Goal: Information Seeking & Learning: Understand process/instructions

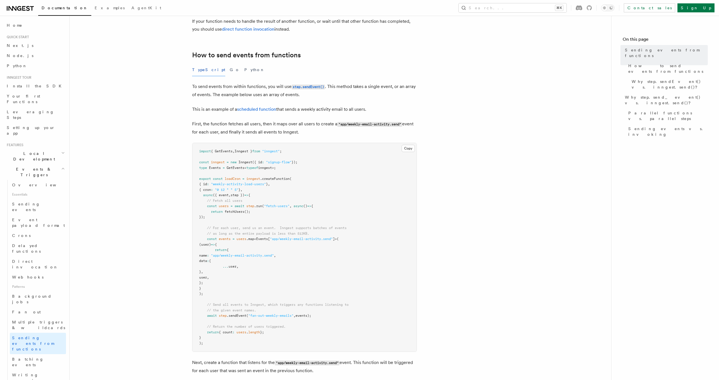
scroll to position [111, 0]
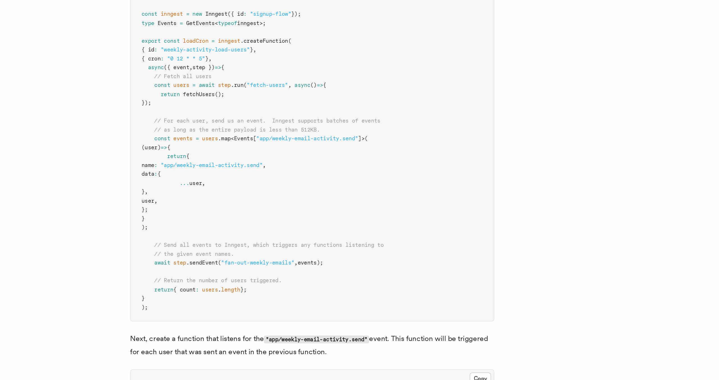
scroll to position [121, 0]
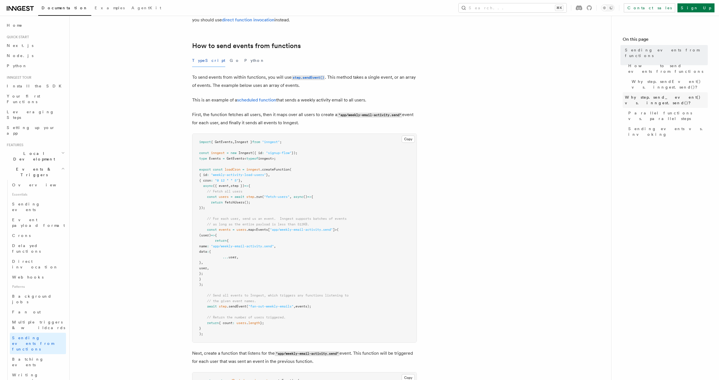
click at [680, 94] on span "Why step.send_event() vs. inngest.send()?" at bounding box center [666, 99] width 83 height 11
click at [681, 94] on span "Why step.send_event() vs. inngest.send()?" at bounding box center [666, 99] width 83 height 11
click at [660, 94] on span "Why step.send_event() vs. inngest.send()?" at bounding box center [666, 99] width 83 height 11
click at [680, 79] on span "Why step.sendEvent() vs. inngest.send()?" at bounding box center [670, 84] width 76 height 11
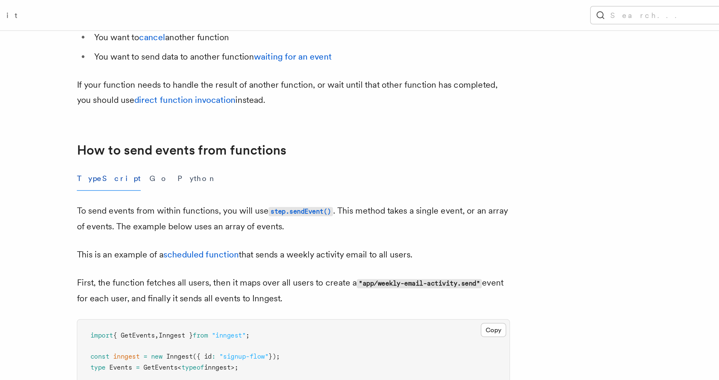
scroll to position [10, 0]
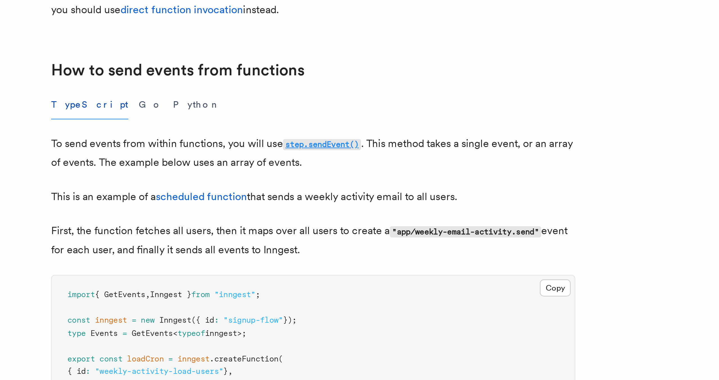
click at [310, 189] on code "step.sendEvent()" at bounding box center [308, 189] width 33 height 5
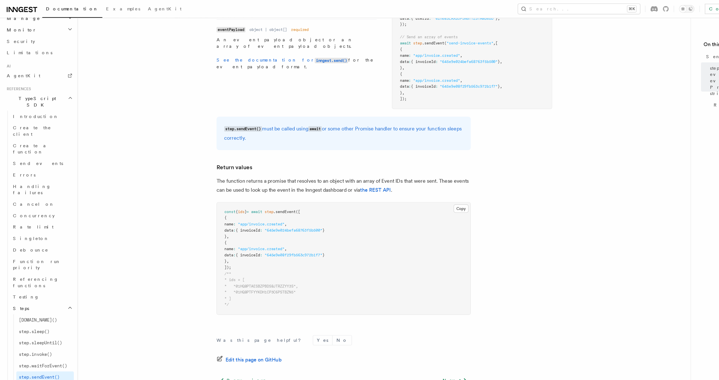
scroll to position [210, 0]
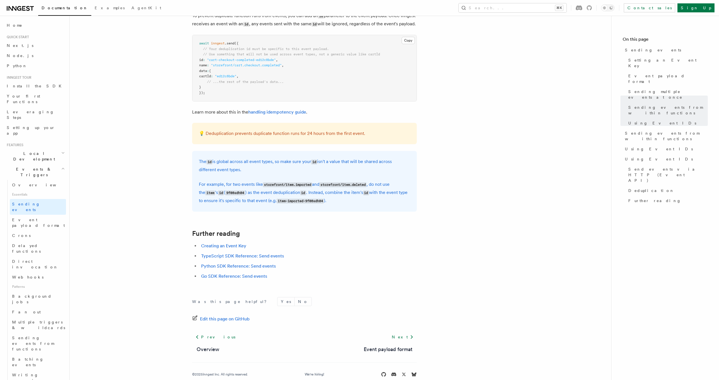
scroll to position [1479, 0]
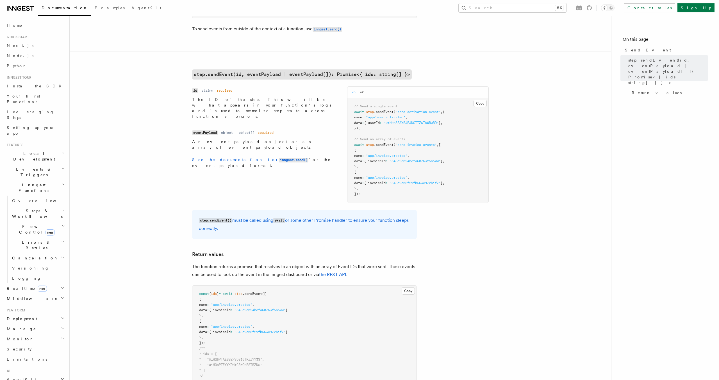
scroll to position [89, 0]
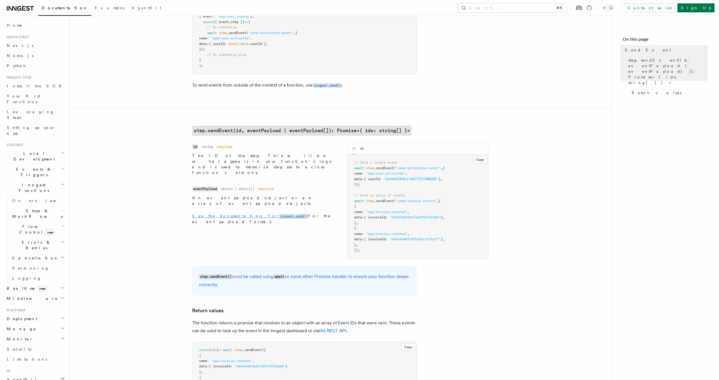
click at [279, 214] on code "inngest.send()" at bounding box center [293, 216] width 29 height 5
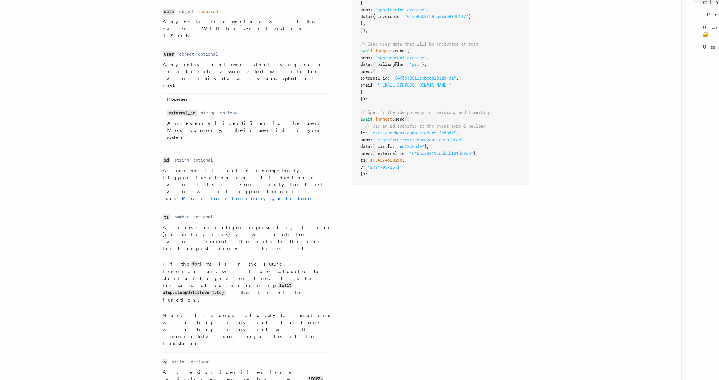
scroll to position [225, 0]
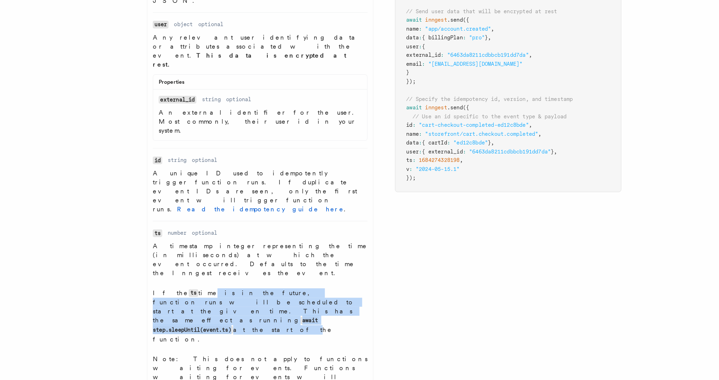
drag, startPoint x: 218, startPoint y: 208, endPoint x: 272, endPoint y: 221, distance: 56.1
click at [272, 281] on p "If the ts time is in the future, function runs will be scheduled to start at th…" at bounding box center [263, 298] width 134 height 35
drag, startPoint x: 272, startPoint y: 221, endPoint x: 247, endPoint y: 209, distance: 28.0
click at [247, 281] on p "If the ts time is in the future, function runs will be scheduled to start at th…" at bounding box center [263, 298] width 134 height 35
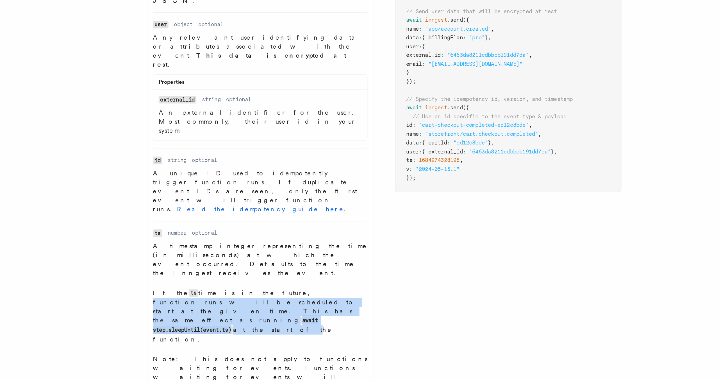
click at [247, 281] on p "If the ts time is in the future, function runs will be scheduled to start at th…" at bounding box center [263, 298] width 134 height 35
drag, startPoint x: 235, startPoint y: 207, endPoint x: 263, endPoint y: 220, distance: 31.0
click at [264, 281] on p "If the ts time is in the future, function runs will be scheduled to start at th…" at bounding box center [263, 298] width 134 height 35
click at [263, 281] on p "If the ts time is in the future, function runs will be scheduled to start at th…" at bounding box center [263, 298] width 134 height 35
drag, startPoint x: 265, startPoint y: 220, endPoint x: 224, endPoint y: 206, distance: 44.1
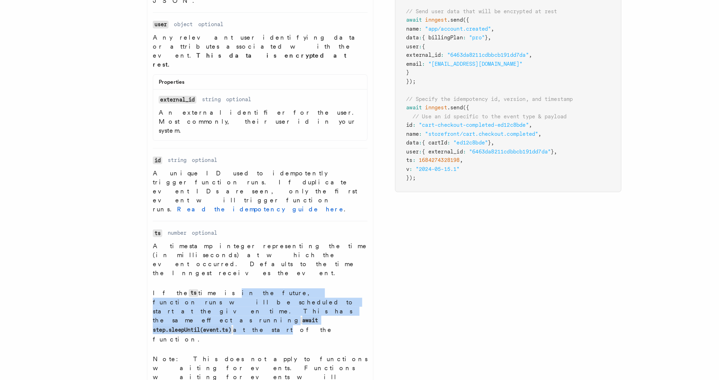
click at [224, 281] on p "If the ts time is in the future, function runs will be scheduled to start at th…" at bounding box center [263, 298] width 134 height 35
drag, startPoint x: 224, startPoint y: 206, endPoint x: 260, endPoint y: 216, distance: 37.3
click at [260, 281] on p "If the ts time is in the future, function runs will be scheduled to start at th…" at bounding box center [263, 298] width 134 height 35
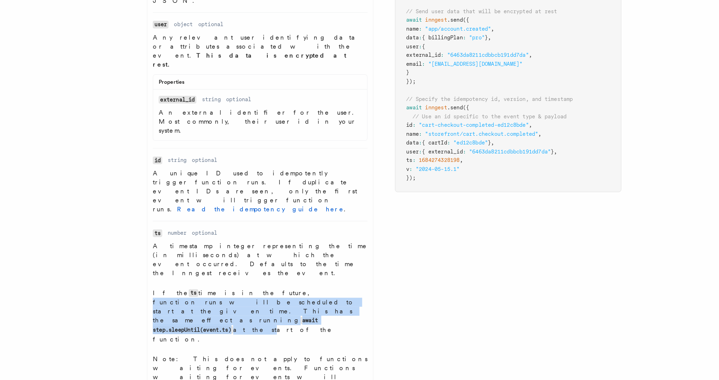
drag, startPoint x: 260, startPoint y: 220, endPoint x: 247, endPoint y: 206, distance: 19.3
click at [247, 281] on p "If the ts time is in the future, function runs will be scheduled to start at th…" at bounding box center [263, 298] width 134 height 35
